Goal: Transaction & Acquisition: Obtain resource

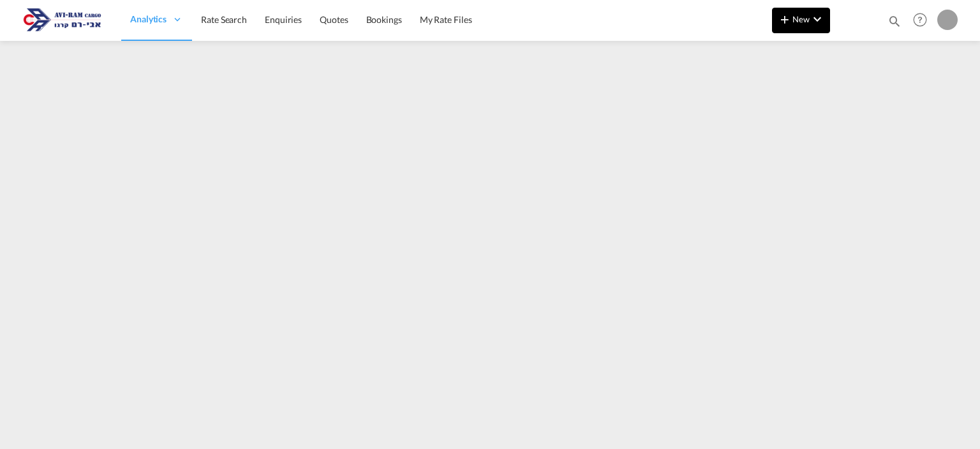
click at [806, 21] on span "New" at bounding box center [801, 19] width 48 height 10
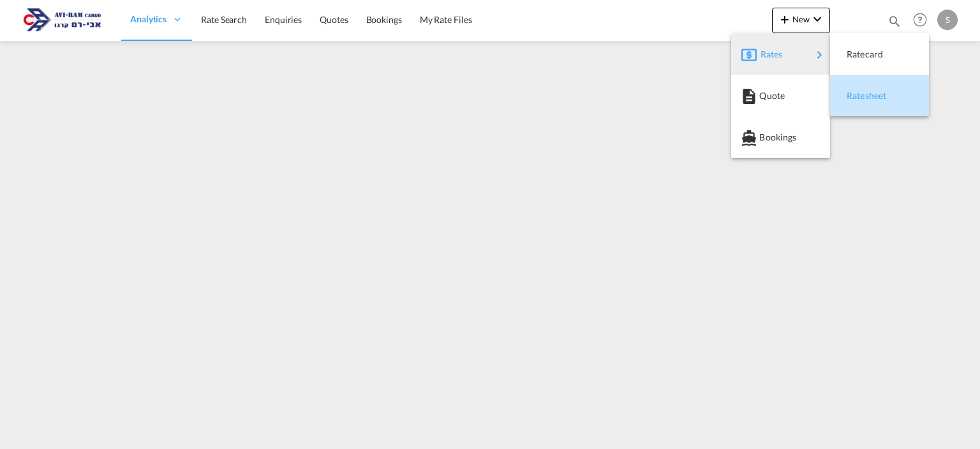
click at [850, 104] on span "Ratesheet" at bounding box center [854, 96] width 14 height 26
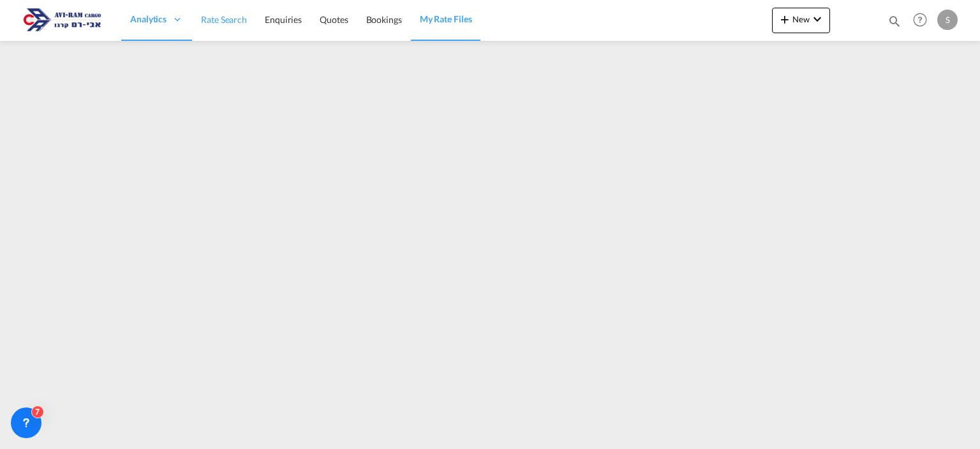
click at [213, 17] on span "Rate Search" at bounding box center [224, 19] width 46 height 11
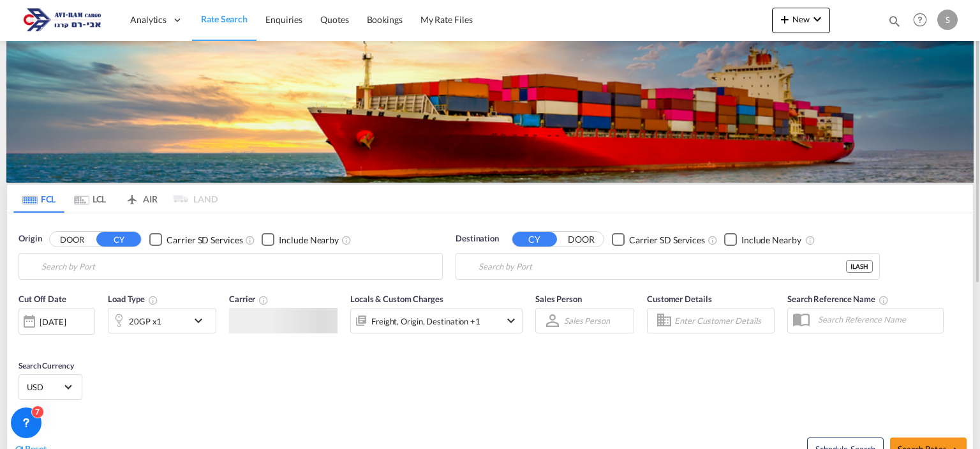
type input "[GEOGRAPHIC_DATA], [GEOGRAPHIC_DATA]"
type input "Ashdod, ILASH"
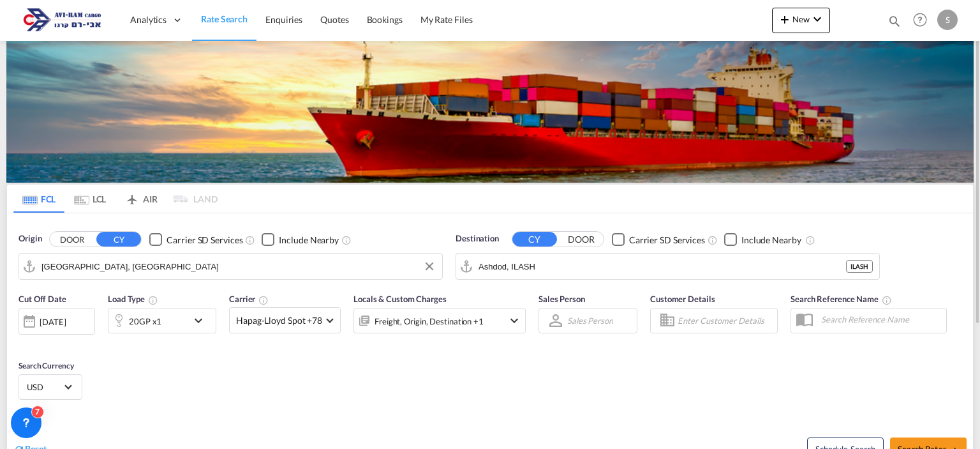
click at [88, 265] on input "[GEOGRAPHIC_DATA], [GEOGRAPHIC_DATA]" at bounding box center [238, 266] width 394 height 19
click at [166, 323] on div "20GP x1" at bounding box center [147, 321] width 79 height 26
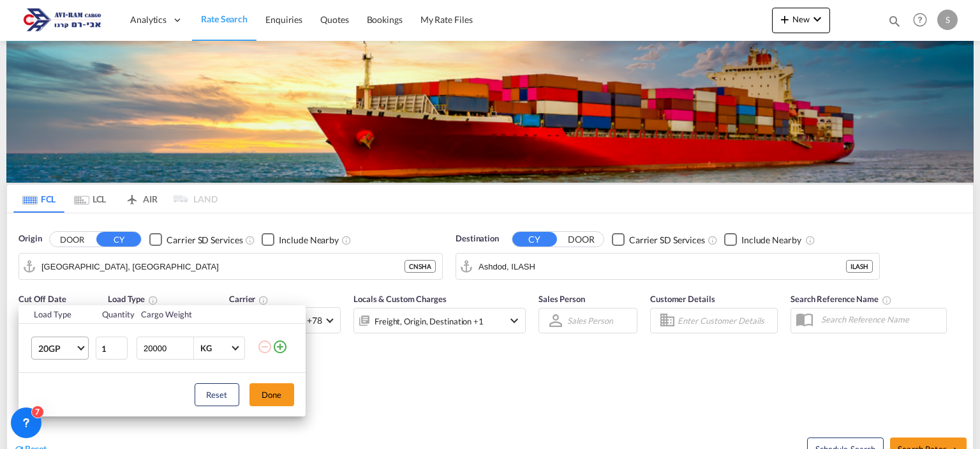
click at [66, 352] on span "20GP" at bounding box center [56, 348] width 37 height 13
click at [64, 357] on md-option "40HC" at bounding box center [70, 356] width 87 height 31
click at [267, 389] on button "Done" at bounding box center [271, 394] width 45 height 23
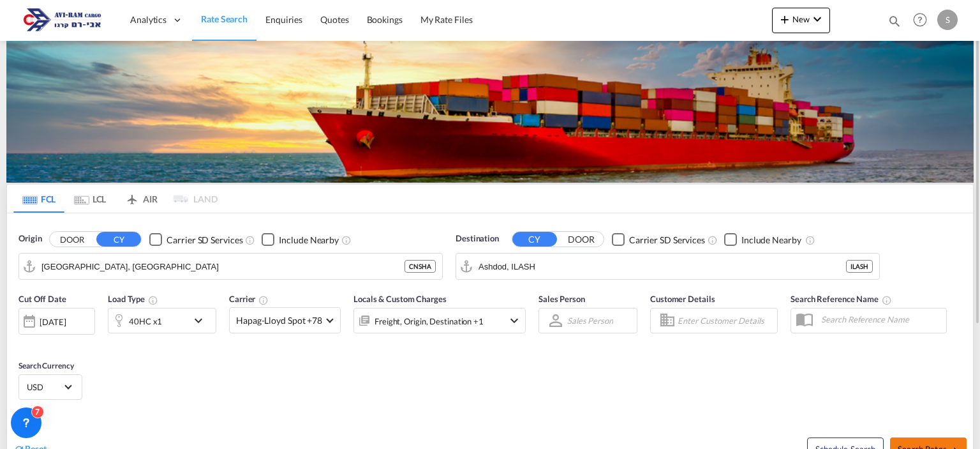
click at [912, 438] on button "Search Rates" at bounding box center [928, 448] width 77 height 23
type input "CNSHA to ILASH / [DATE]"
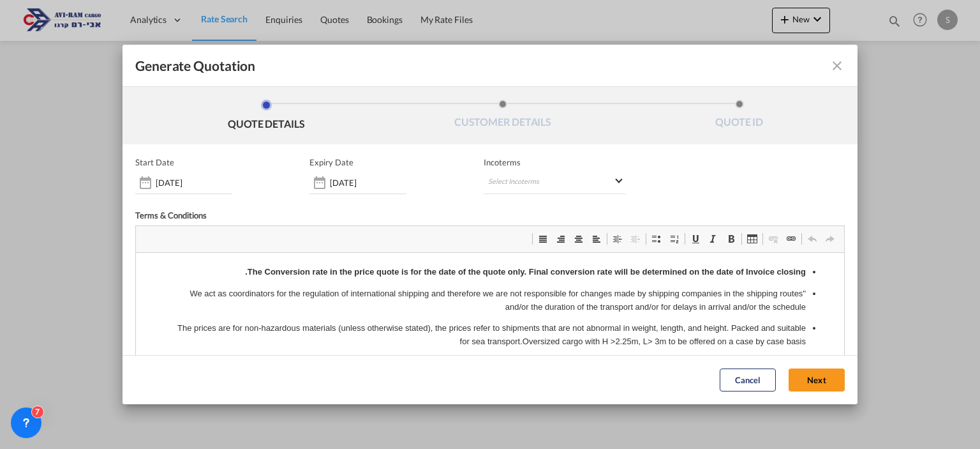
drag, startPoint x: 520, startPoint y: 234, endPoint x: 472, endPoint y: 235, distance: 47.9
click at [538, 234] on span "Generate QuotationQUOTE ..." at bounding box center [543, 239] width 10 height 10
click at [196, 190] on div "[DATE]" at bounding box center [183, 182] width 97 height 23
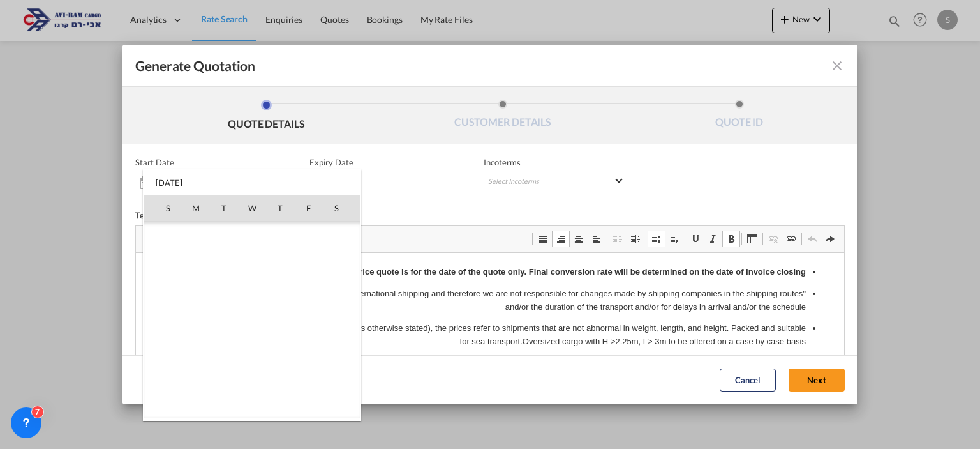
scroll to position [295581, 0]
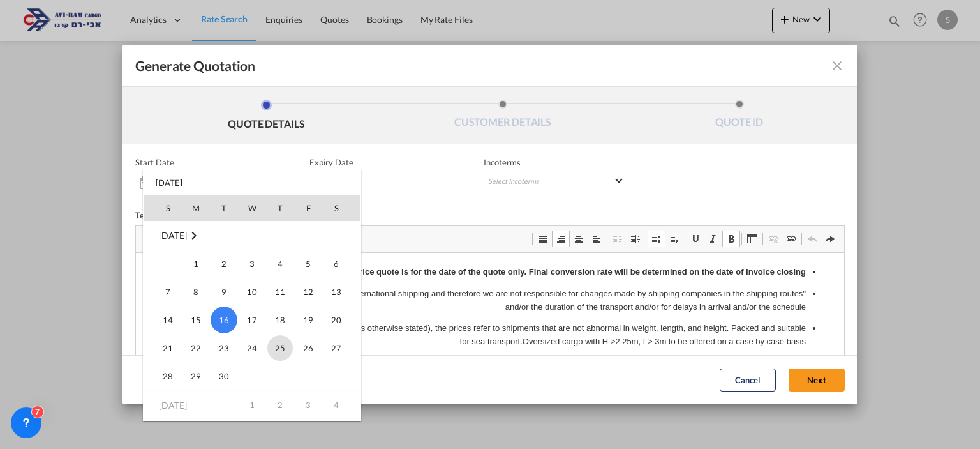
drag, startPoint x: 279, startPoint y: 344, endPoint x: 162, endPoint y: 8, distance: 356.2
click at [279, 344] on span "25" at bounding box center [280, 348] width 26 height 26
type input "[DATE]"
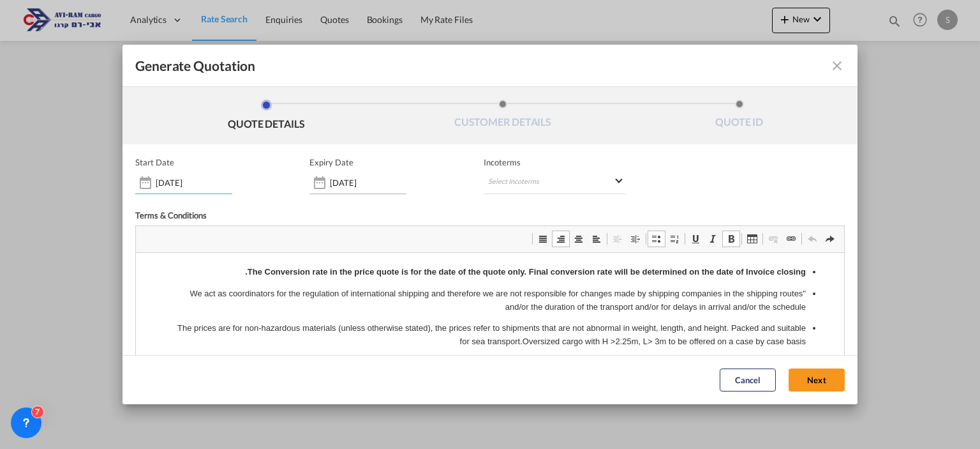
click at [360, 190] on div "[DATE]" at bounding box center [357, 182] width 97 height 23
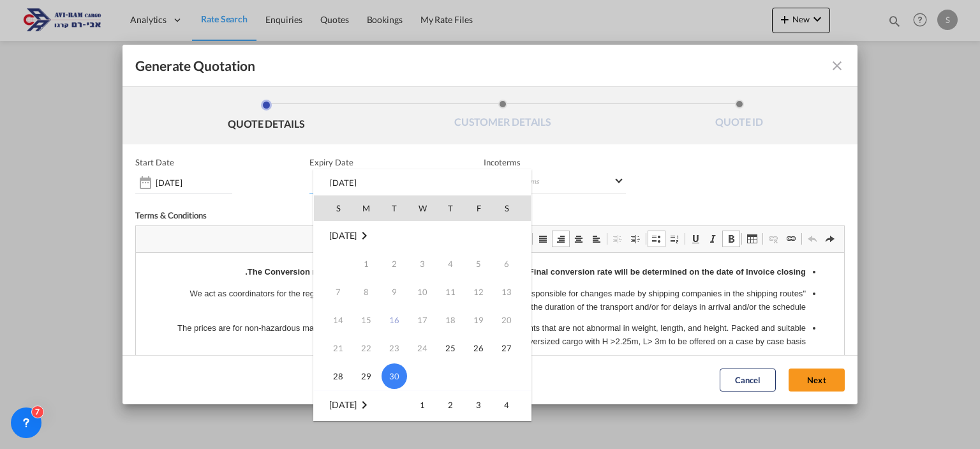
scroll to position [0, 0]
click at [356, 401] on span "[DATE]" at bounding box center [342, 404] width 27 height 11
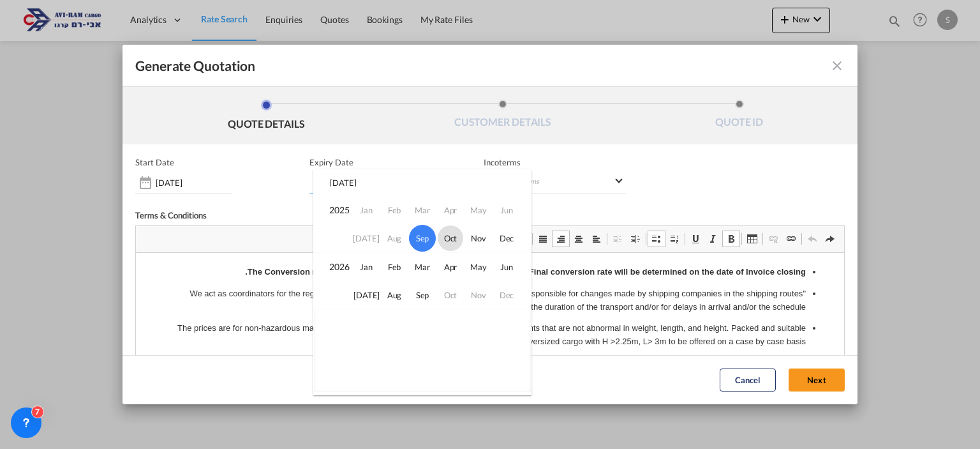
click at [445, 234] on span "Oct" at bounding box center [451, 238] width 26 height 26
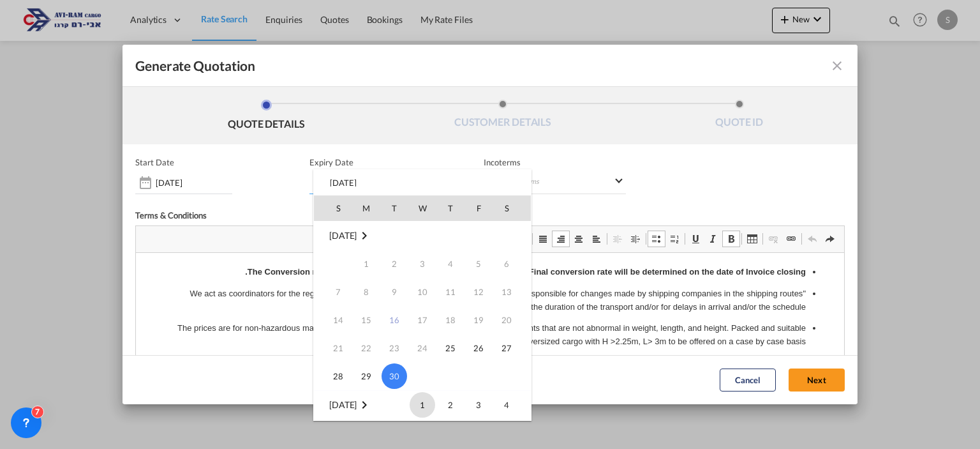
scroll to position [168, 0]
click at [398, 293] on span "14" at bounding box center [395, 292] width 26 height 26
type input "[DATE]"
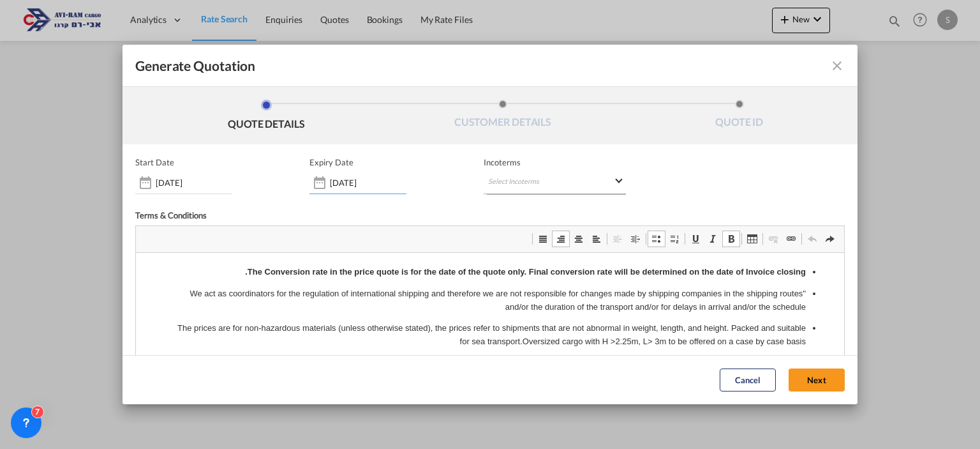
click at [505, 182] on md-select "Select Incoterms CIP - import Carriage and Insurance Paid to CIF - export Cost,…" at bounding box center [555, 182] width 142 height 23
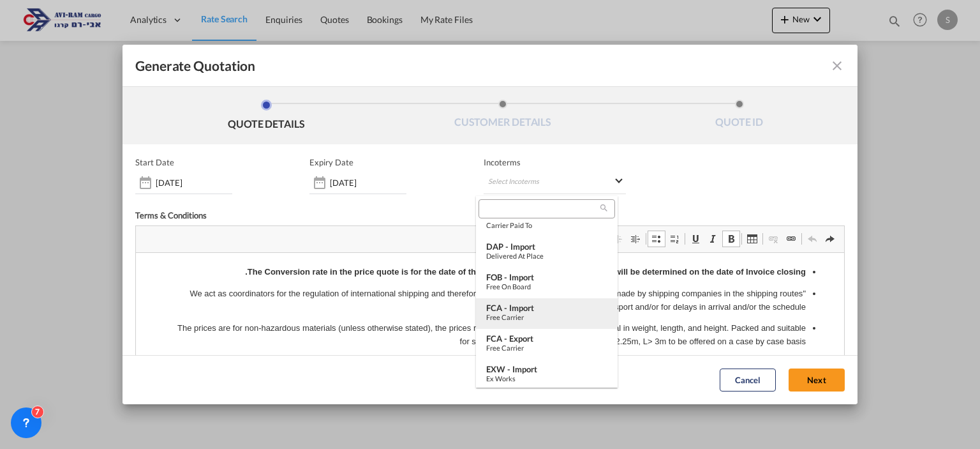
scroll to position [418, 0]
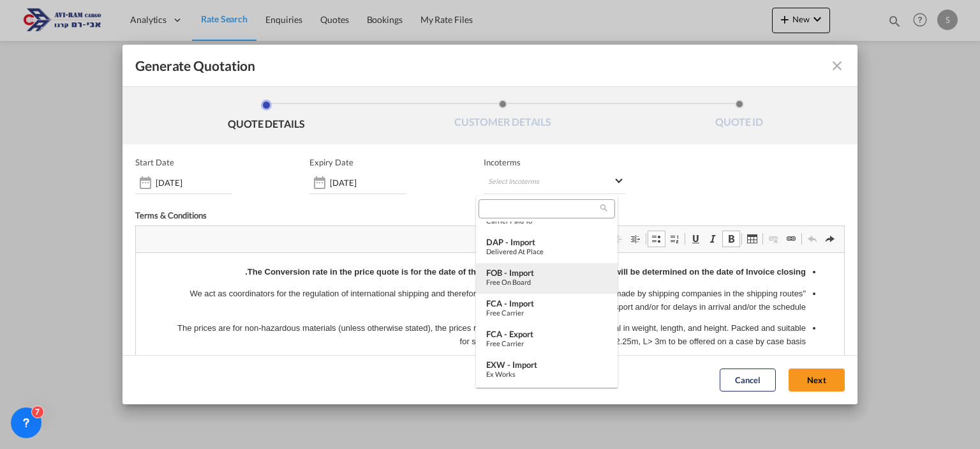
click at [529, 278] on div "Free on Board" at bounding box center [546, 282] width 121 height 8
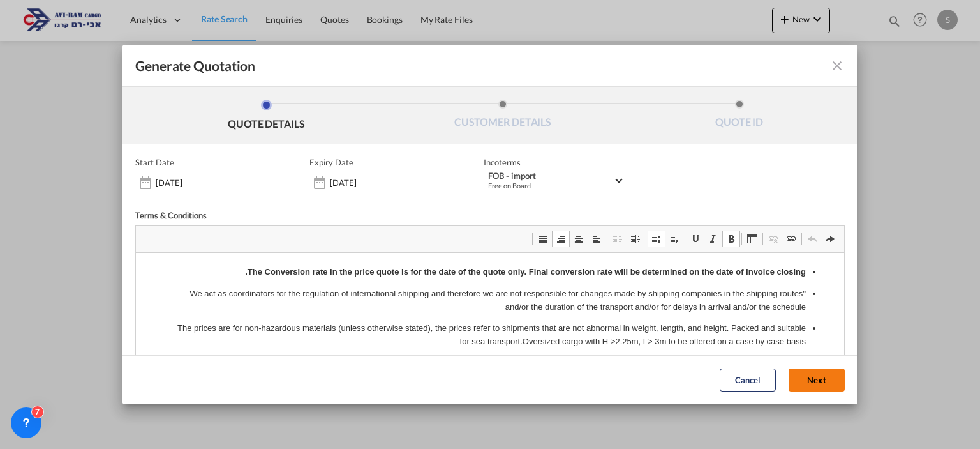
click at [801, 382] on button "Next" at bounding box center [817, 380] width 56 height 23
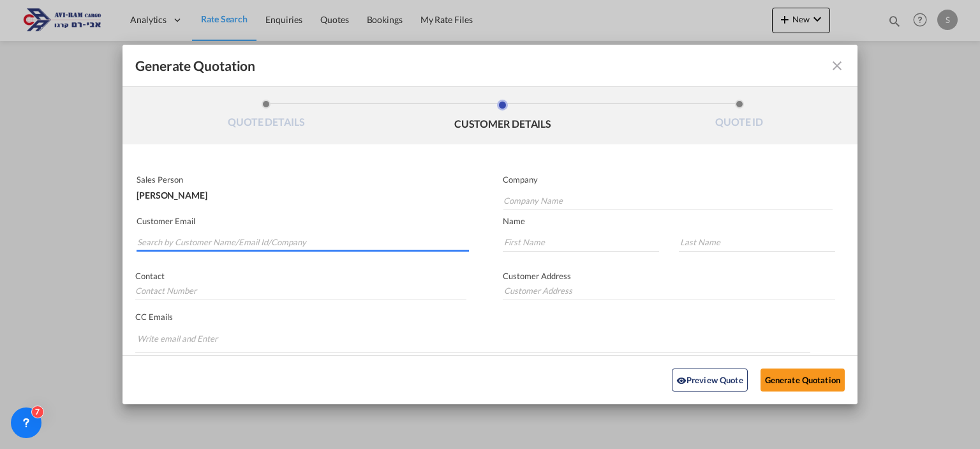
click at [274, 241] on input "Search by Customer Name/Email Id/Company" at bounding box center [303, 241] width 332 height 19
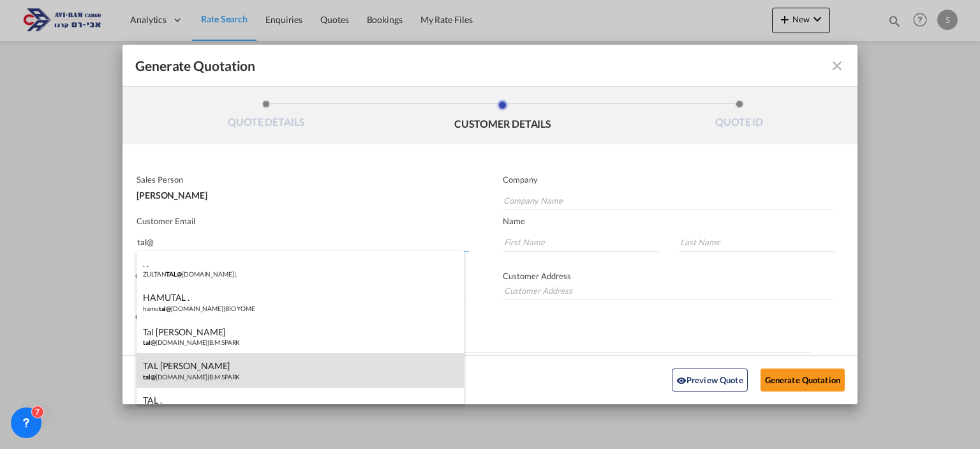
type input "tal@"
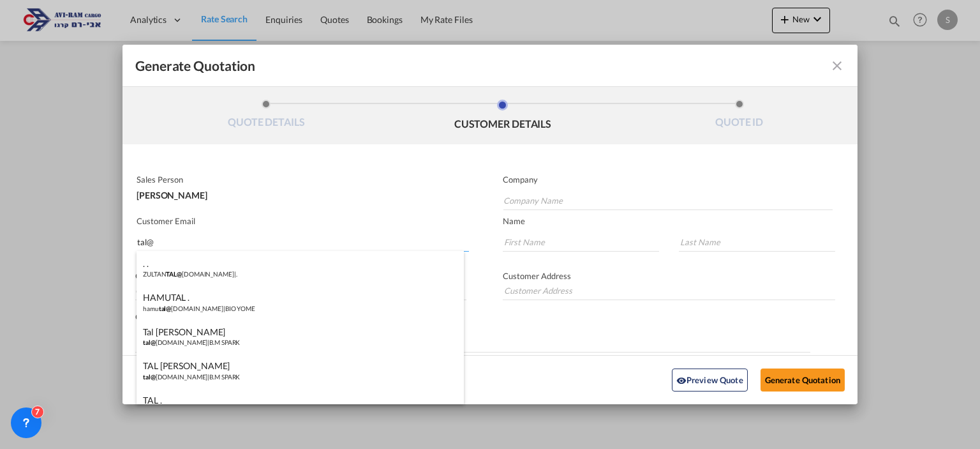
click at [224, 377] on div "TAL [PERSON_NAME] tal@ [DOMAIN_NAME] | B.M SPARK" at bounding box center [300, 370] width 327 height 34
type input "B.M SPARK"
type input "[EMAIL_ADDRESS][DOMAIN_NAME]"
type input "TAL"
type input "[PERSON_NAME]"
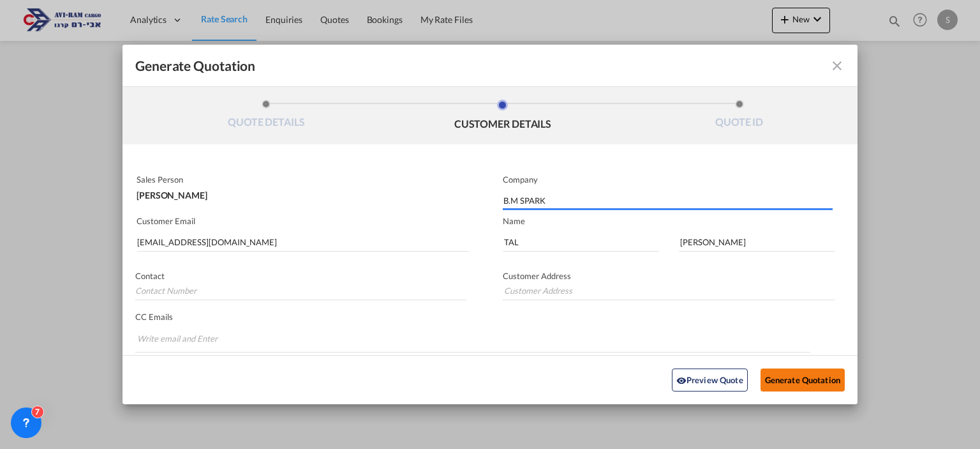
click at [783, 375] on button "Generate Quotation" at bounding box center [803, 379] width 84 height 23
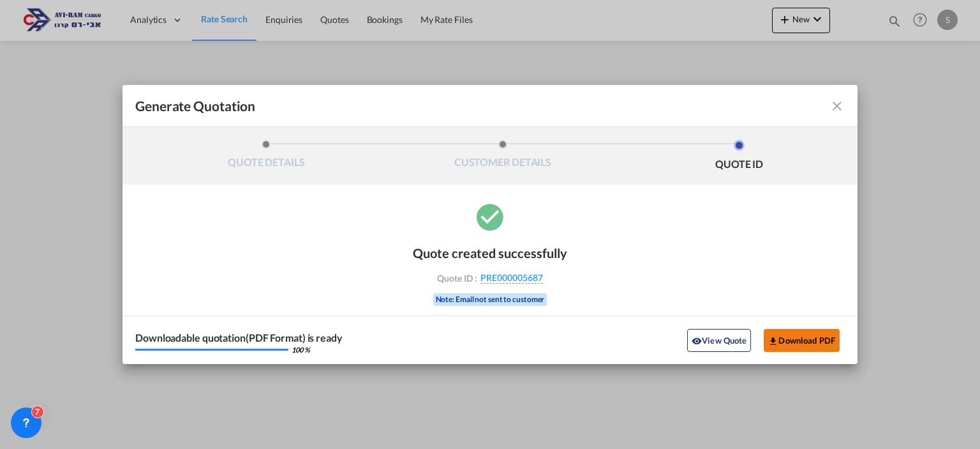
click at [812, 342] on button "Download PDF" at bounding box center [802, 340] width 76 height 23
